Goal: Task Accomplishment & Management: Use online tool/utility

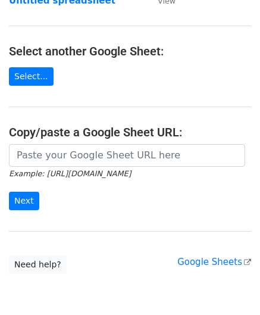
scroll to position [119, 0]
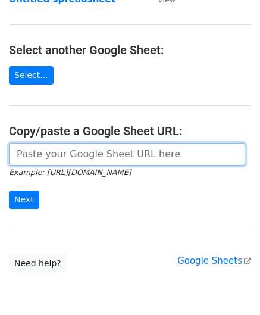
click at [48, 143] on input "url" at bounding box center [127, 154] width 236 height 23
paste input "[URL][DOMAIN_NAME]"
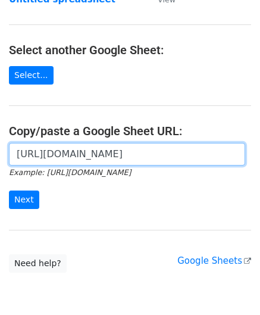
scroll to position [0, 258]
type input "[URL][DOMAIN_NAME]"
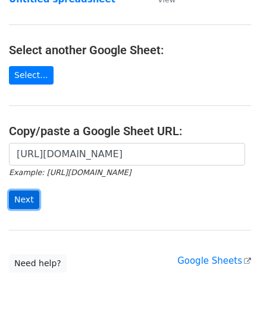
click at [23, 191] on input "Next" at bounding box center [24, 200] width 30 height 18
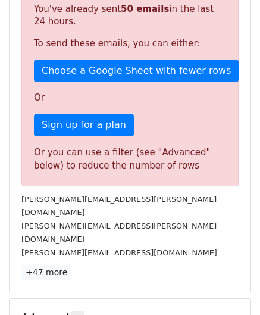
scroll to position [402, 0]
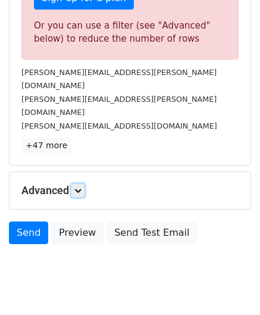
drag, startPoint x: 80, startPoint y: 163, endPoint x: 105, endPoint y: 193, distance: 39.3
click at [80, 187] on icon at bounding box center [77, 190] width 7 height 7
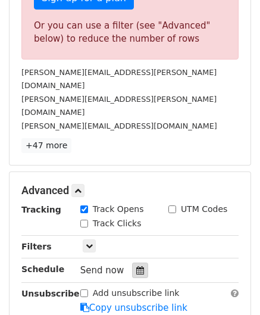
click at [136, 266] on icon at bounding box center [140, 270] width 8 height 8
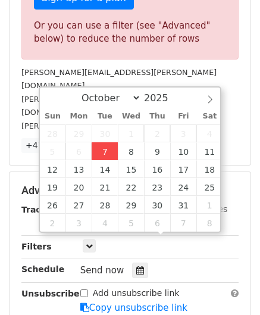
type input "[DATE] 12:00"
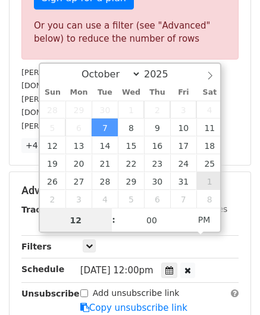
paste input "4"
type input "4"
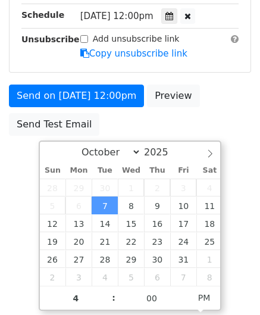
type input "[DATE] 16:00"
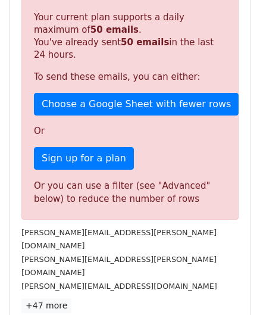
scroll to position [546, 0]
